Goal: Transaction & Acquisition: Purchase product/service

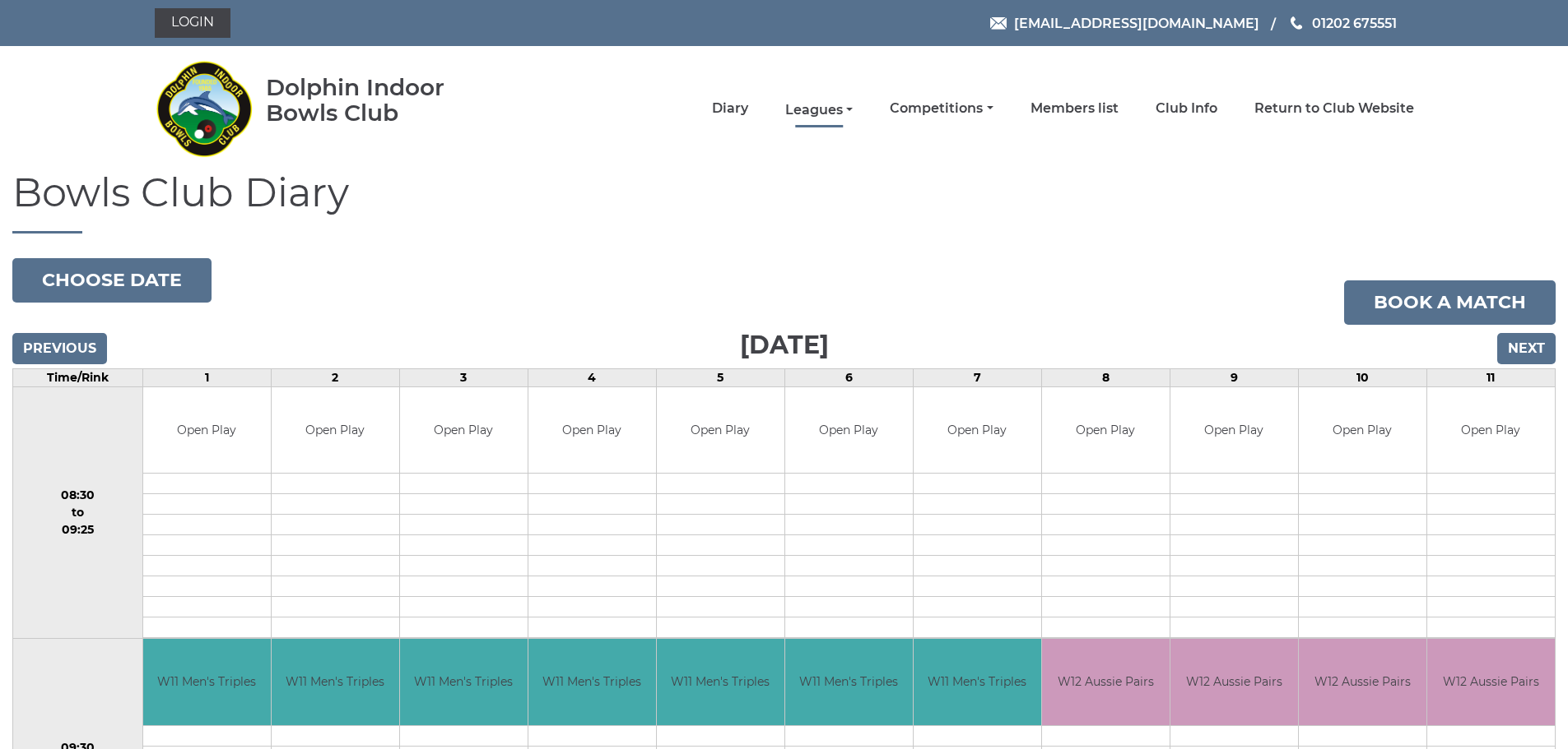
click at [829, 115] on link "Leagues" at bounding box center [819, 110] width 67 height 18
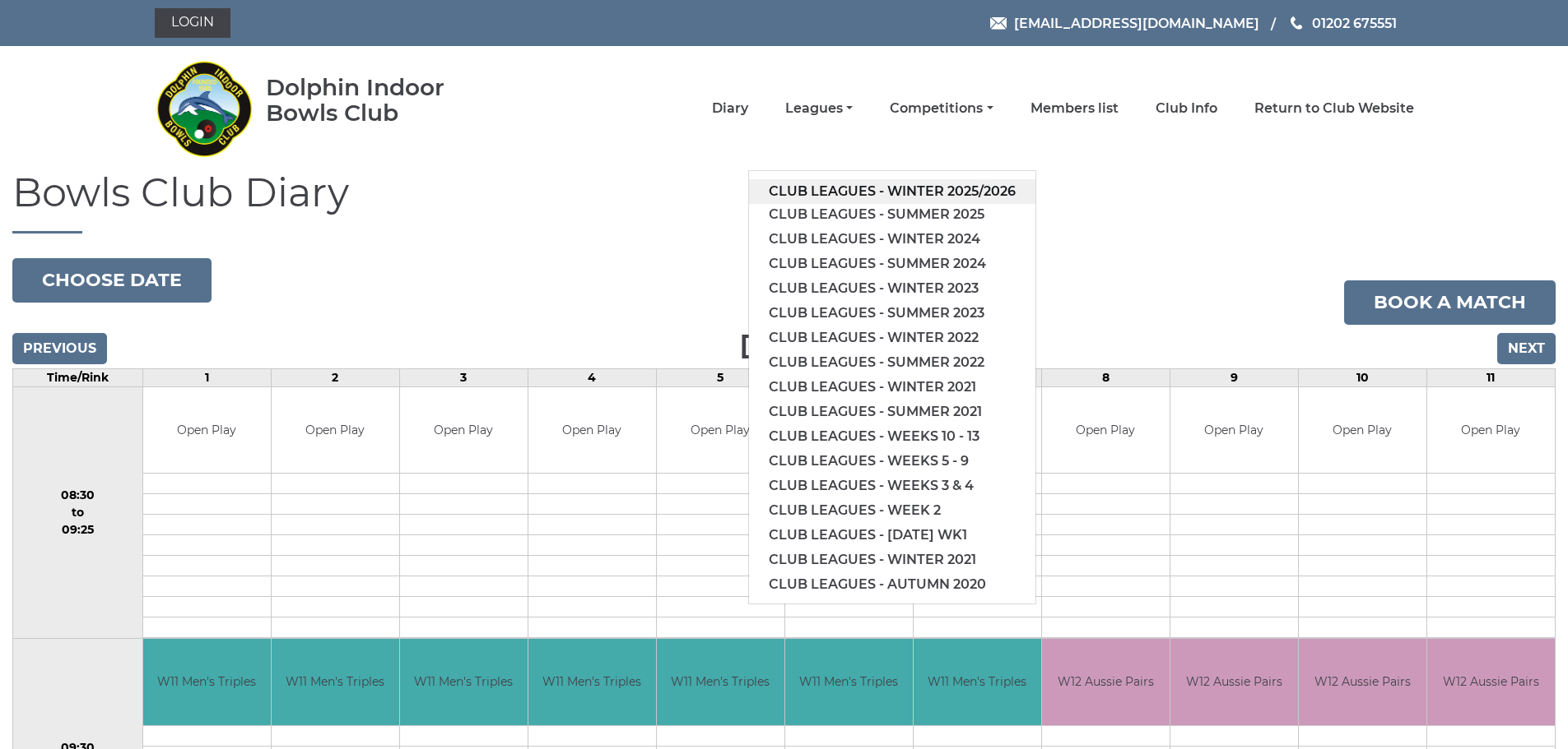
click at [874, 187] on link "Club leagues - Winter 2025/2026" at bounding box center [891, 191] width 286 height 25
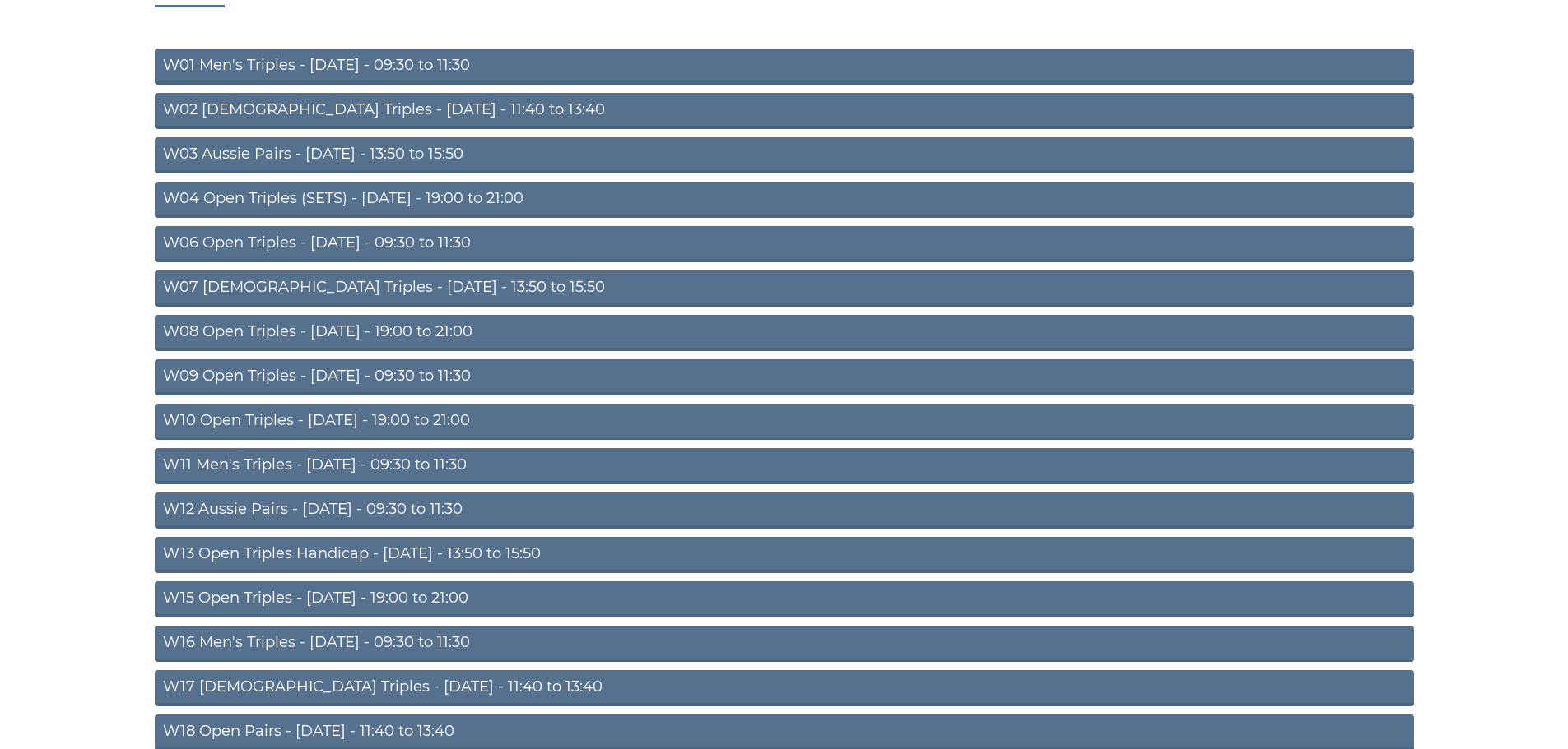
scroll to position [246, 0]
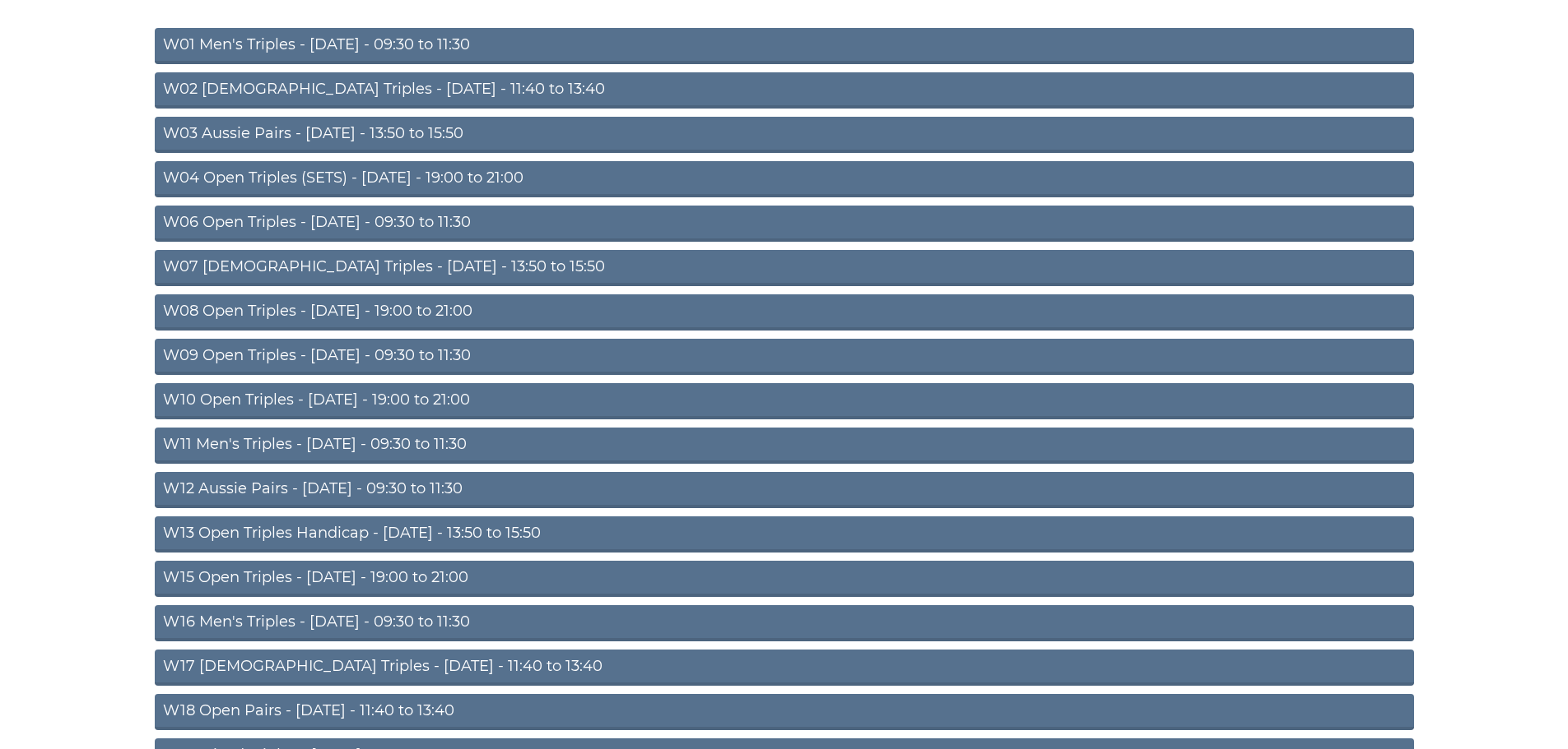
click at [443, 402] on link "W10 Open Triples - Wednesday - 19:00 to 21:00" at bounding box center [784, 401] width 1259 height 36
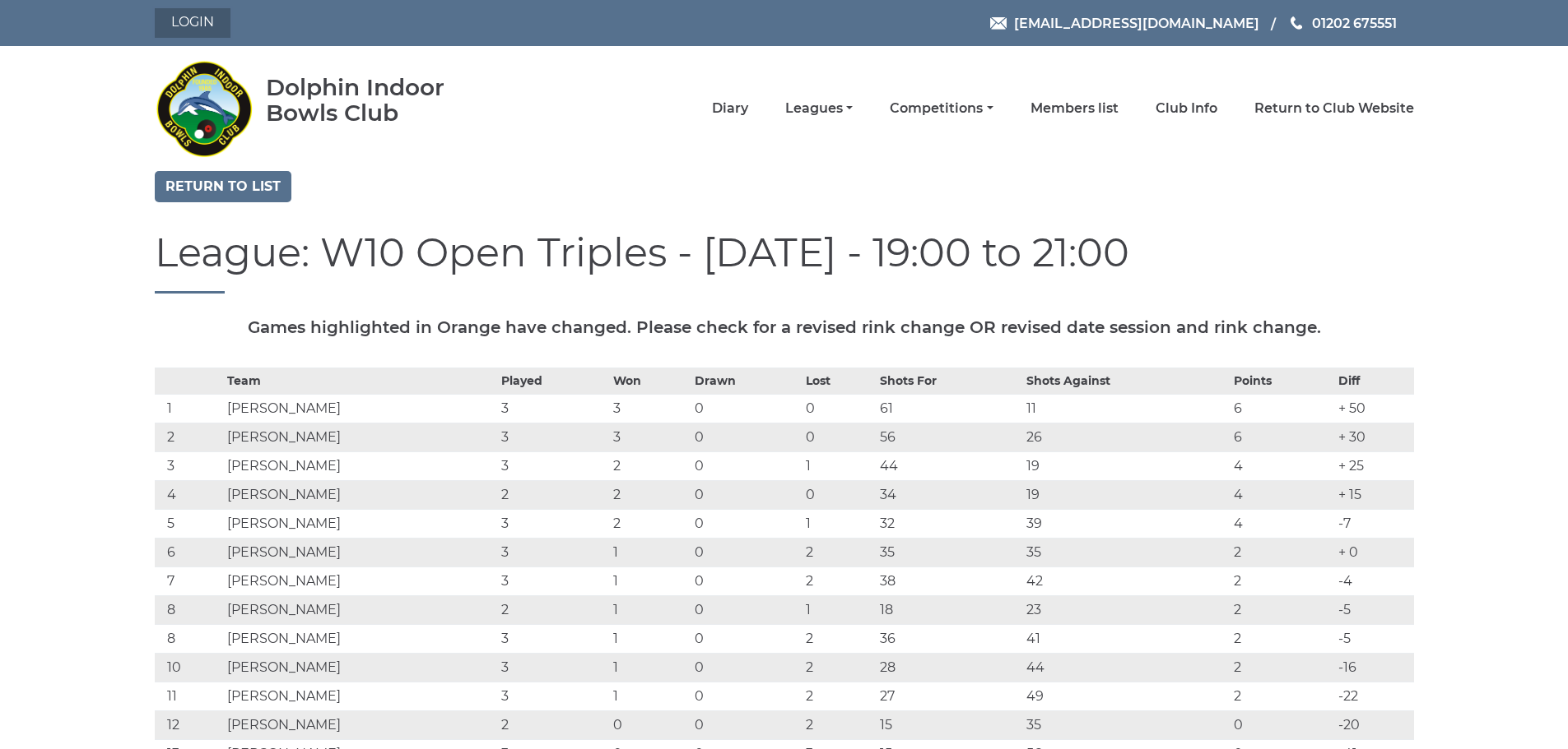
click at [212, 28] on link "Login" at bounding box center [192, 23] width 76 height 30
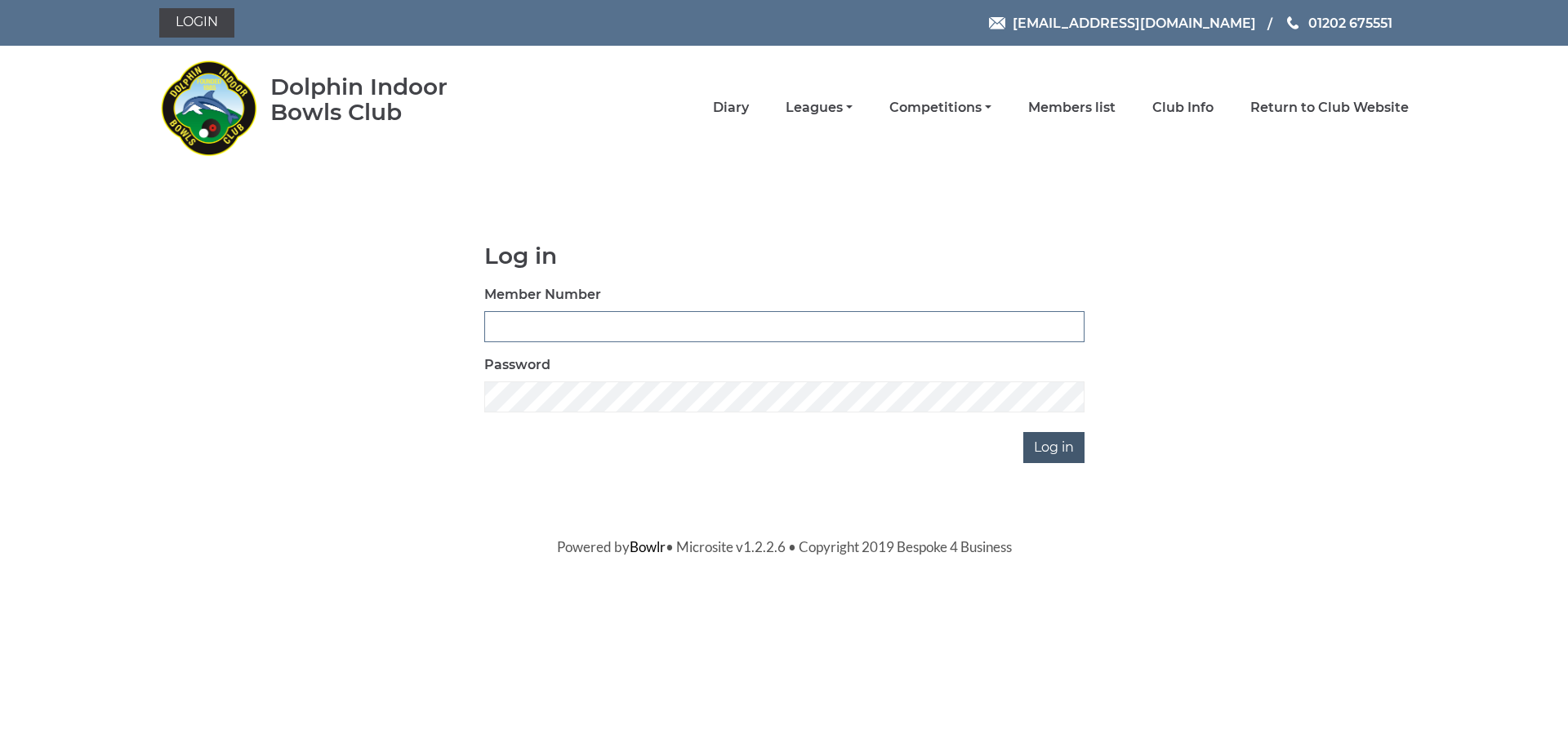
type input "3436"
click at [1042, 448] on input "Log in" at bounding box center [1054, 447] width 62 height 31
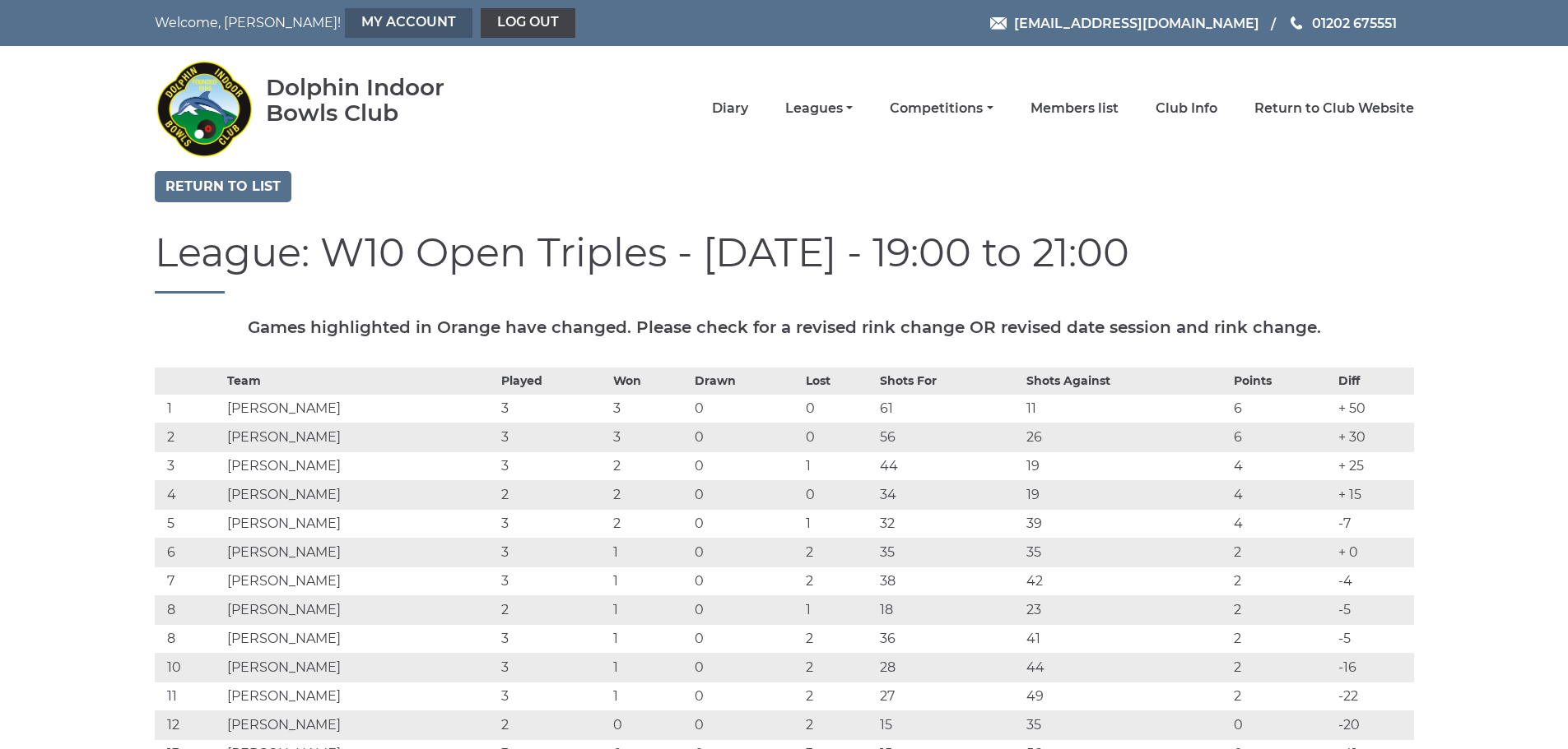
click at [351, 13] on link "My Account" at bounding box center [408, 23] width 127 height 30
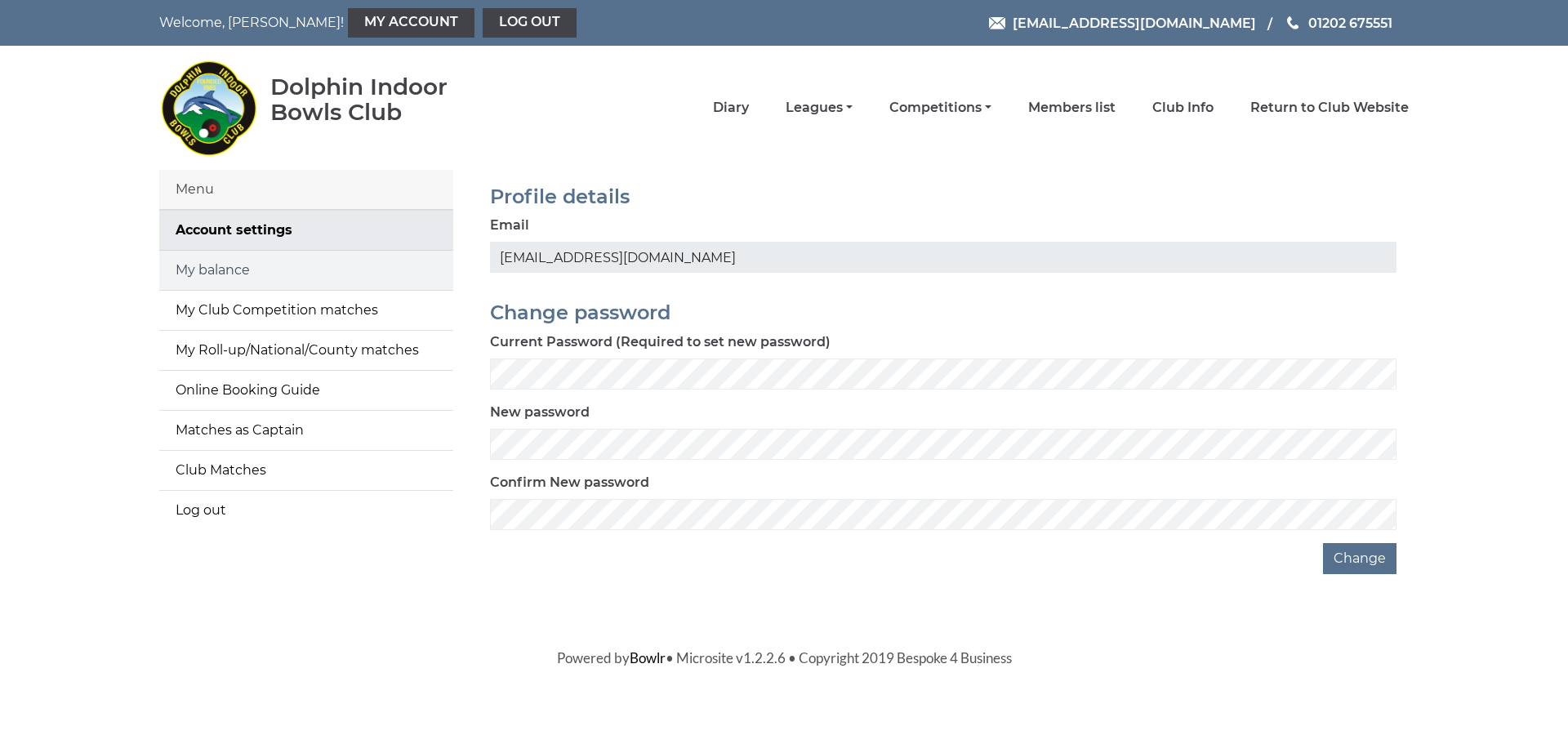
click at [231, 274] on link "My balance" at bounding box center [306, 270] width 294 height 39
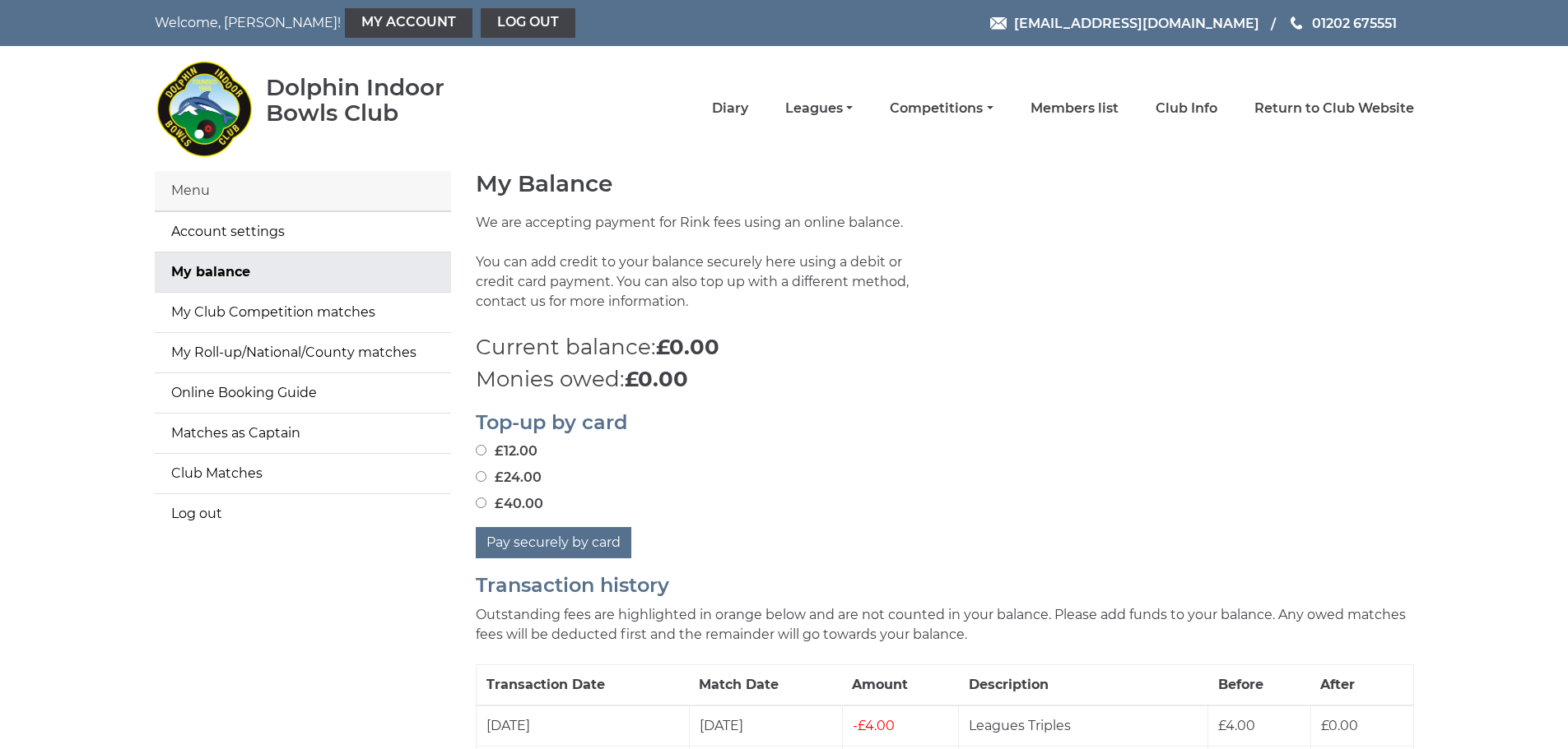
click at [483, 502] on input "£40.00" at bounding box center [480, 503] width 11 height 11
radio input "true"
click at [562, 538] on button "Pay securely by card" at bounding box center [553, 543] width 156 height 32
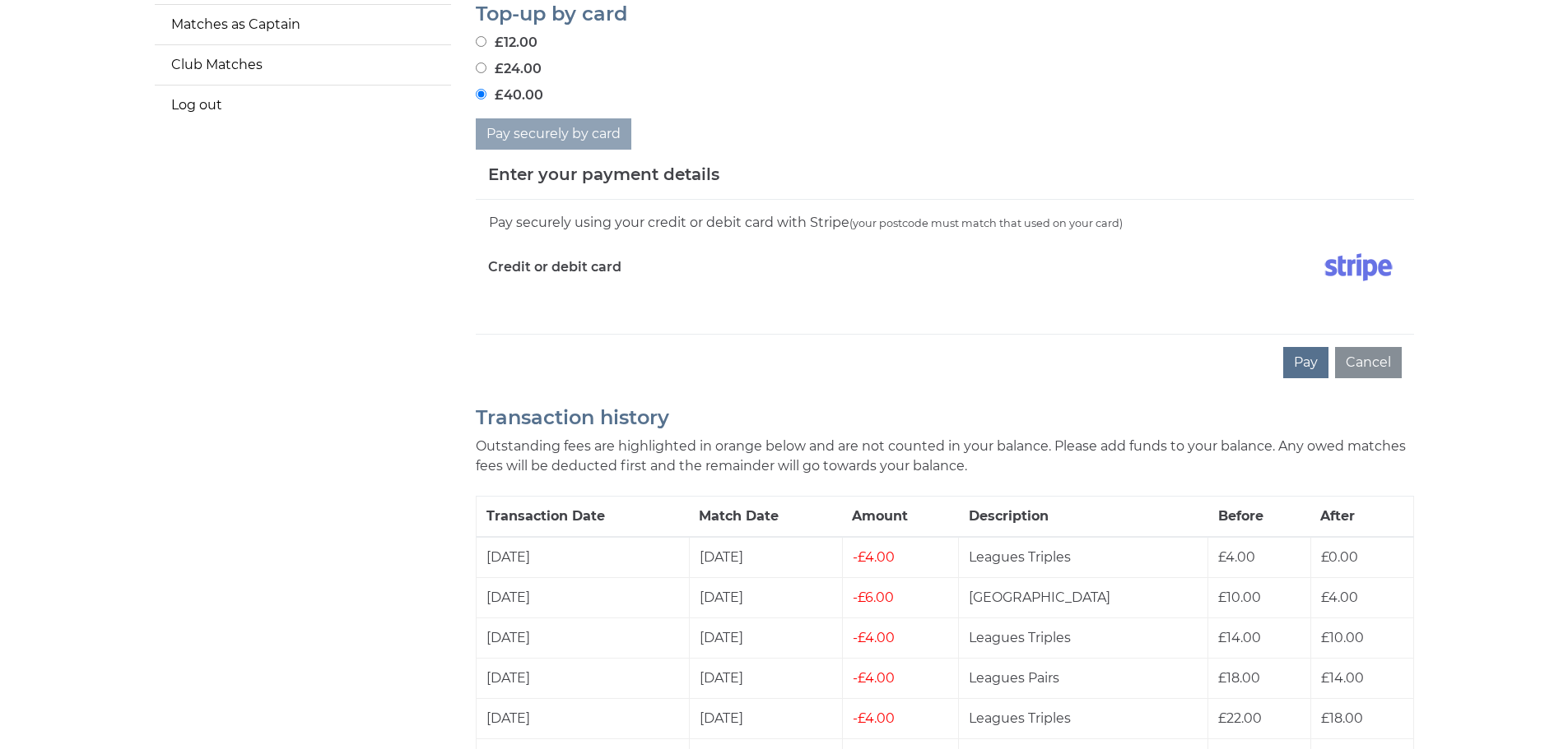
scroll to position [411, 0]
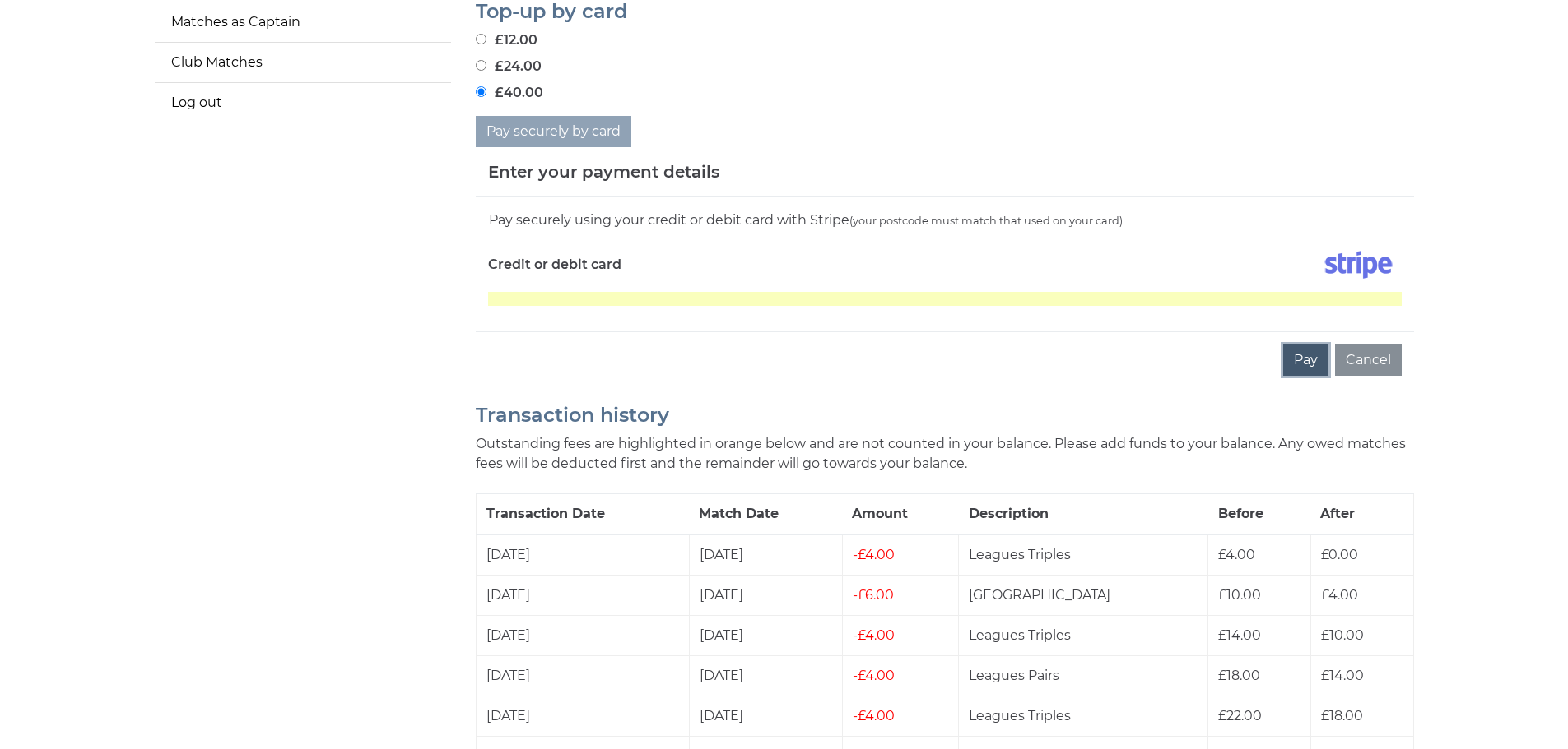
click at [1305, 371] on button "Pay" at bounding box center [1306, 361] width 45 height 32
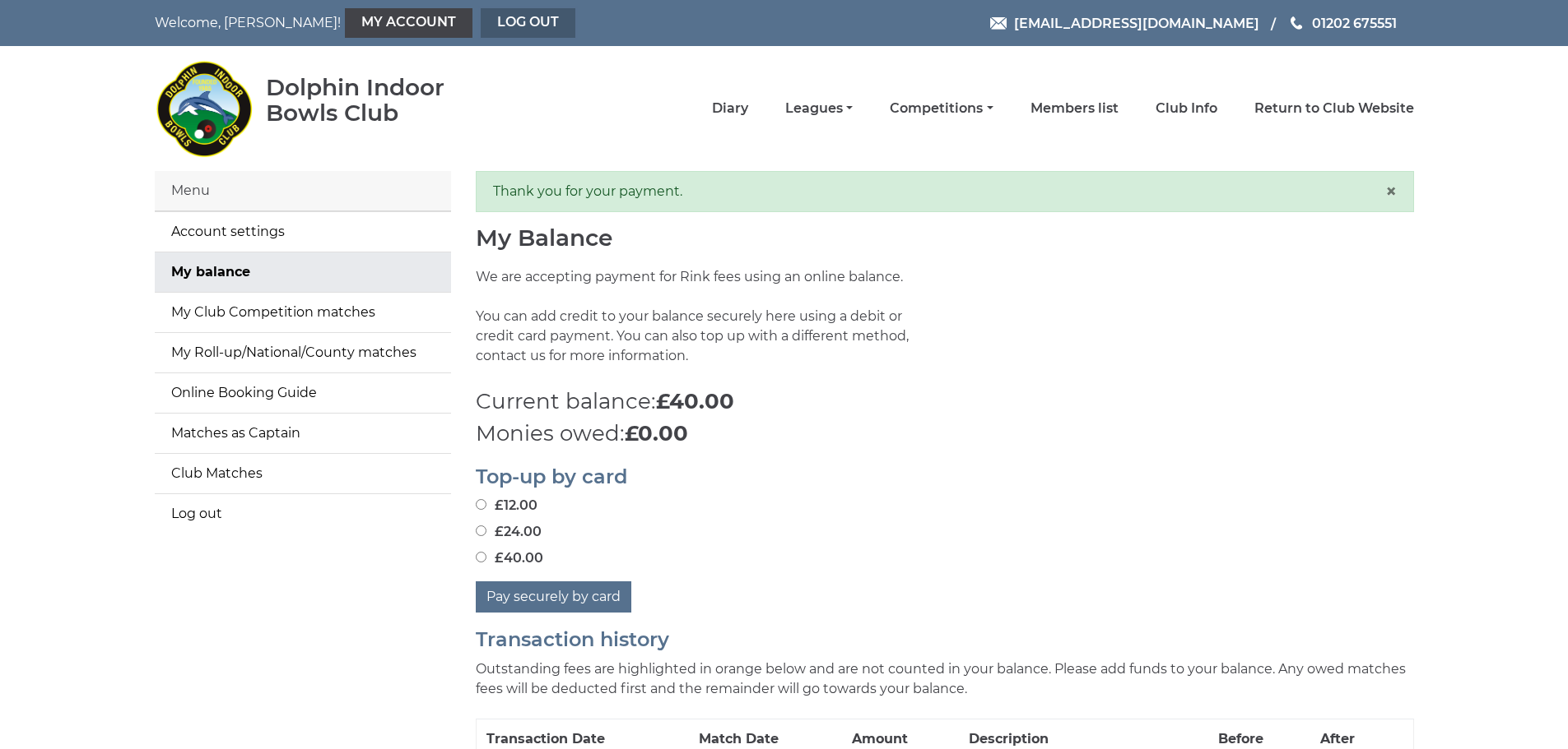
click at [480, 28] on link "Log out" at bounding box center [528, 23] width 95 height 30
